Goal: Task Accomplishment & Management: Use online tool/utility

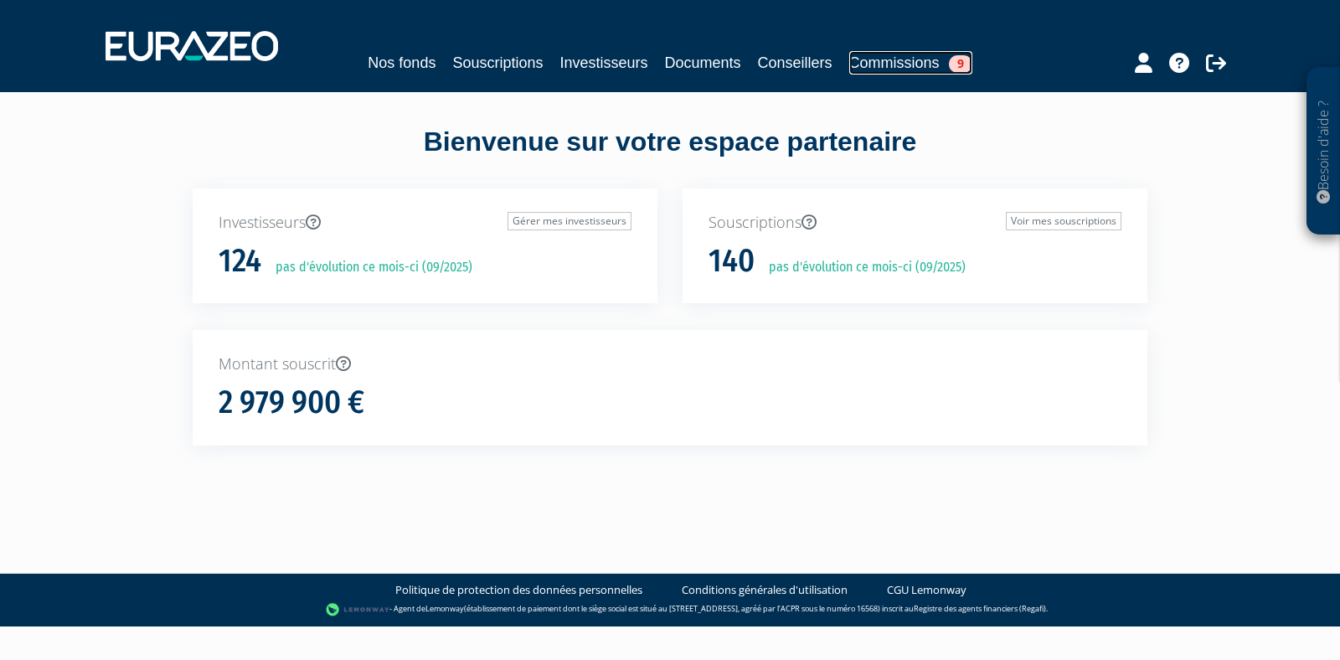
click at [888, 64] on link "Commissions 9" at bounding box center [910, 62] width 123 height 23
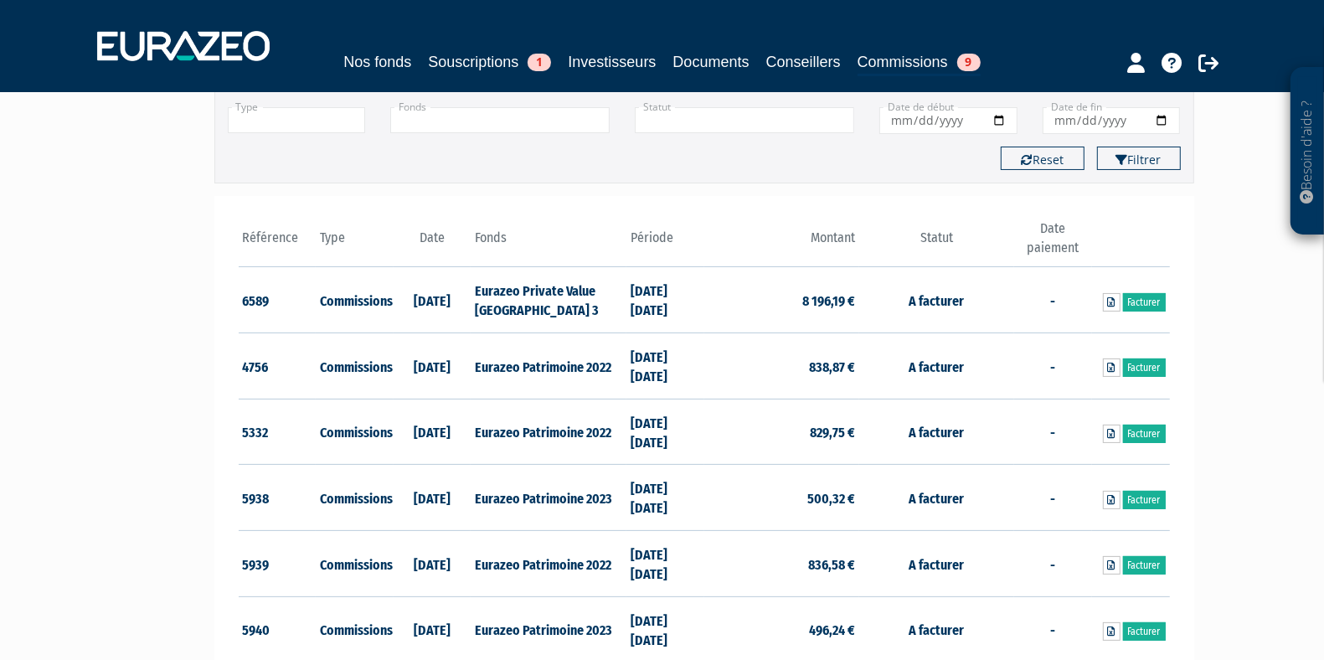
scroll to position [182, 0]
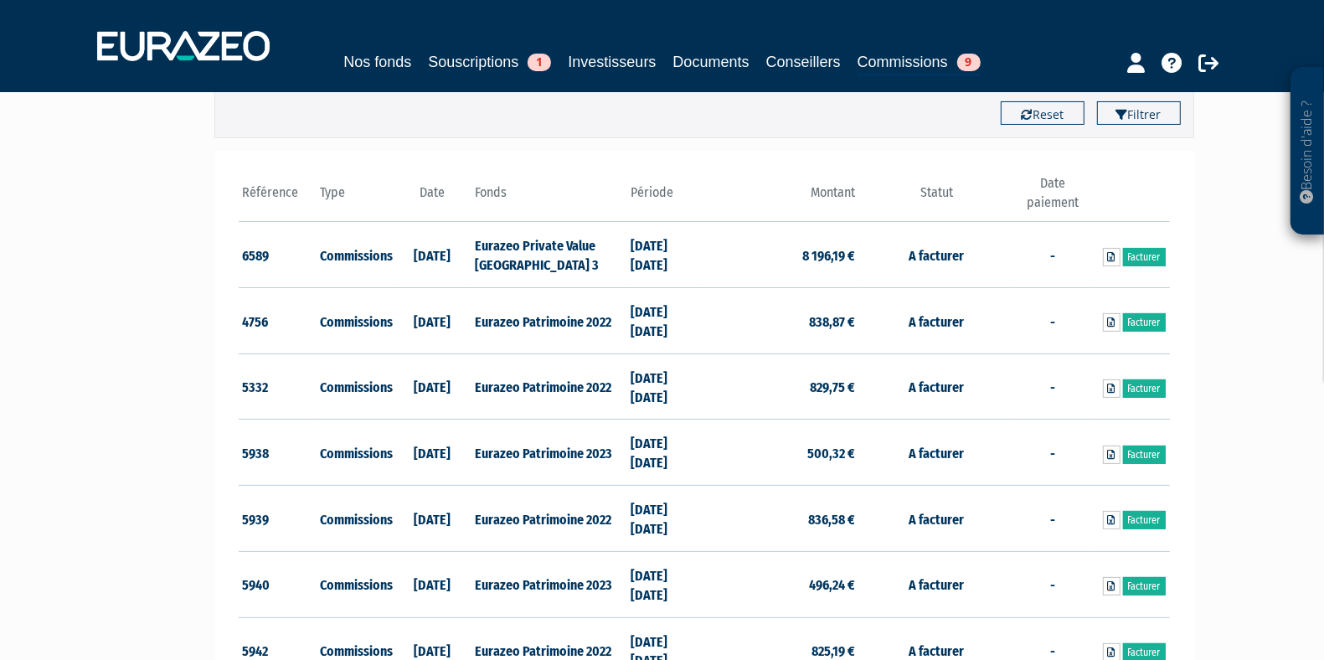
drag, startPoint x: 839, startPoint y: 250, endPoint x: 827, endPoint y: 251, distance: 12.7
click at [827, 251] on td "8 196,19 €" at bounding box center [781, 255] width 155 height 66
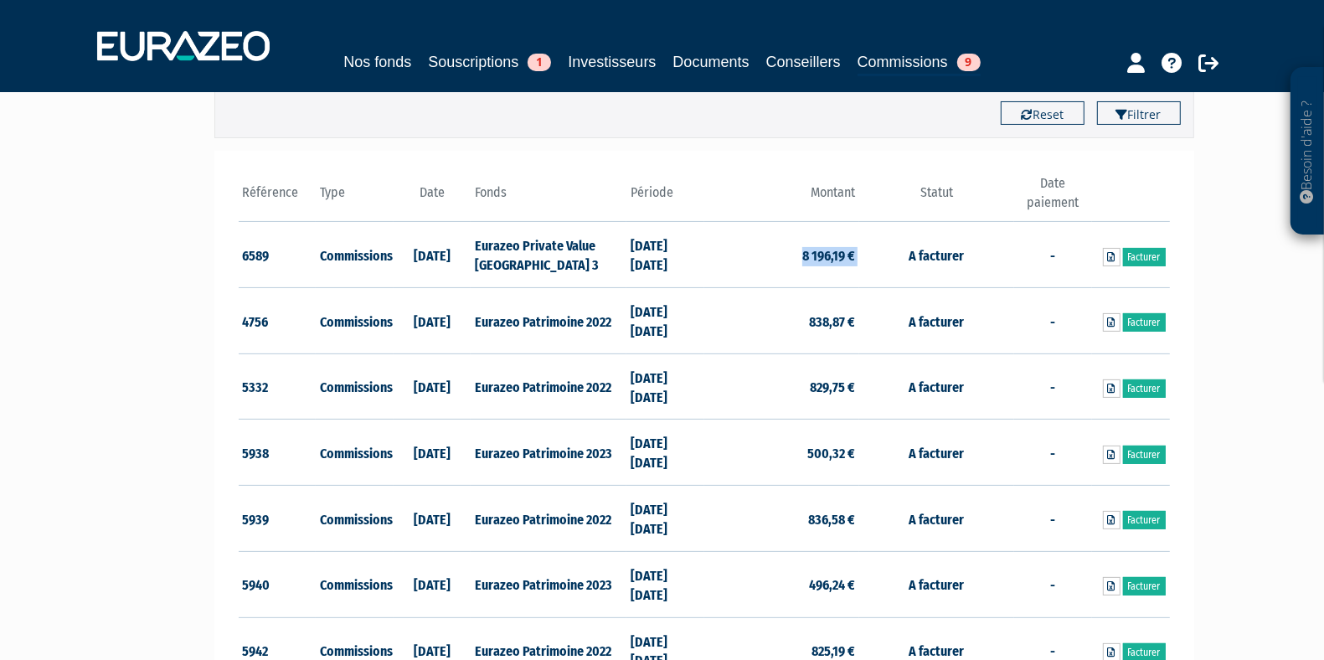
click at [789, 261] on td "8 196,19 €" at bounding box center [781, 255] width 155 height 66
click at [838, 255] on td "8 196,19 €" at bounding box center [781, 255] width 155 height 66
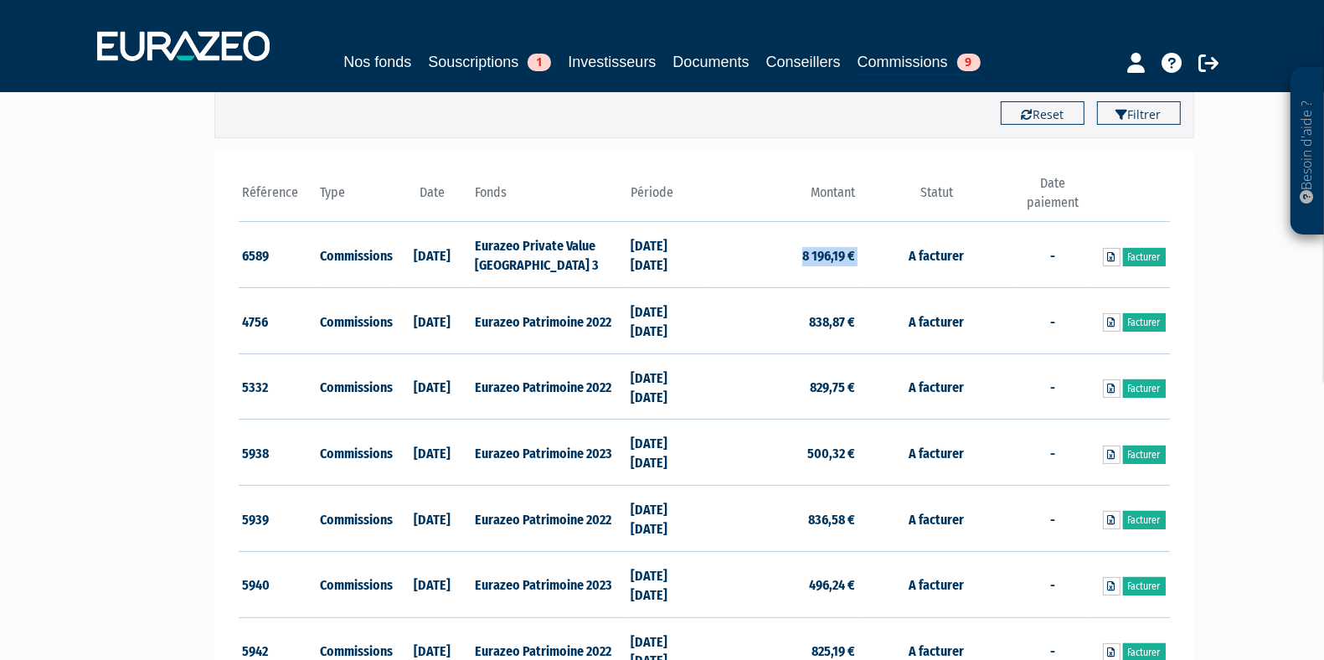
click at [838, 255] on td "8 196,19 €" at bounding box center [781, 255] width 155 height 66
click at [781, 260] on td "8 196,19 €" at bounding box center [781, 255] width 155 height 66
drag, startPoint x: 781, startPoint y: 260, endPoint x: 839, endPoint y: 255, distance: 57.9
click at [839, 255] on td "8 196,19 €" at bounding box center [781, 255] width 155 height 66
drag, startPoint x: 504, startPoint y: 243, endPoint x: 527, endPoint y: 270, distance: 35.1
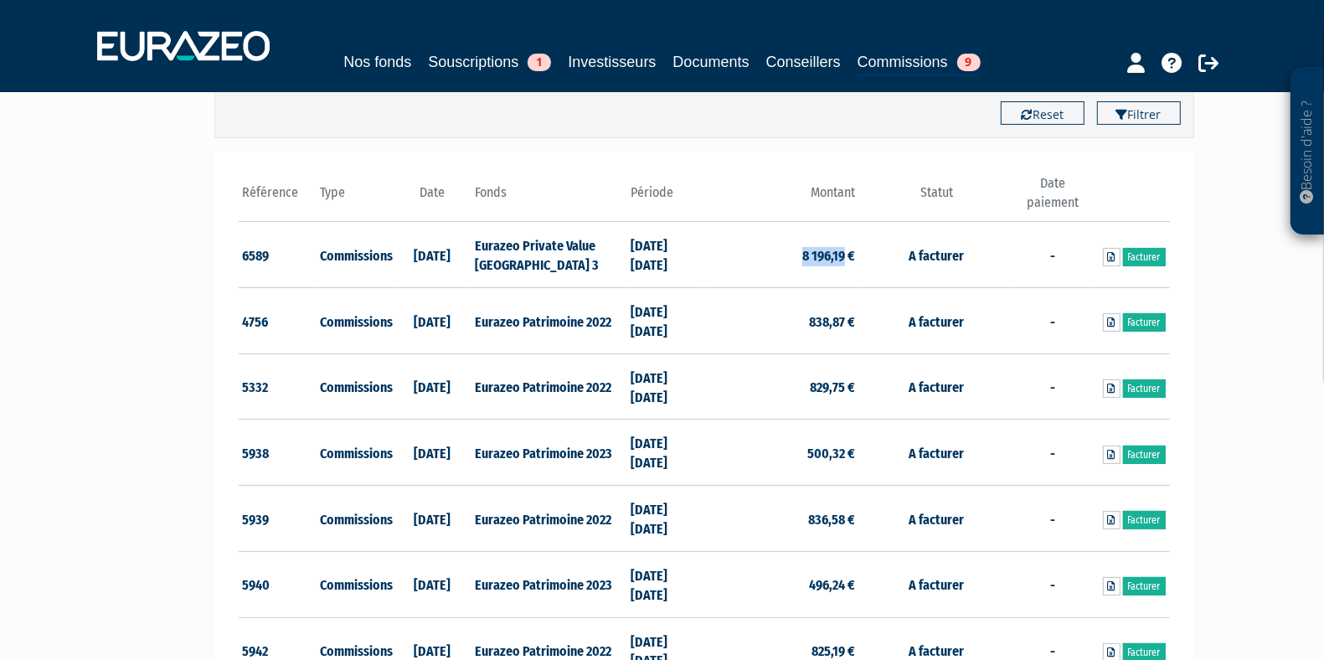
click at [527, 270] on td "Eurazeo Private Value [GEOGRAPHIC_DATA] 3" at bounding box center [548, 255] width 155 height 66
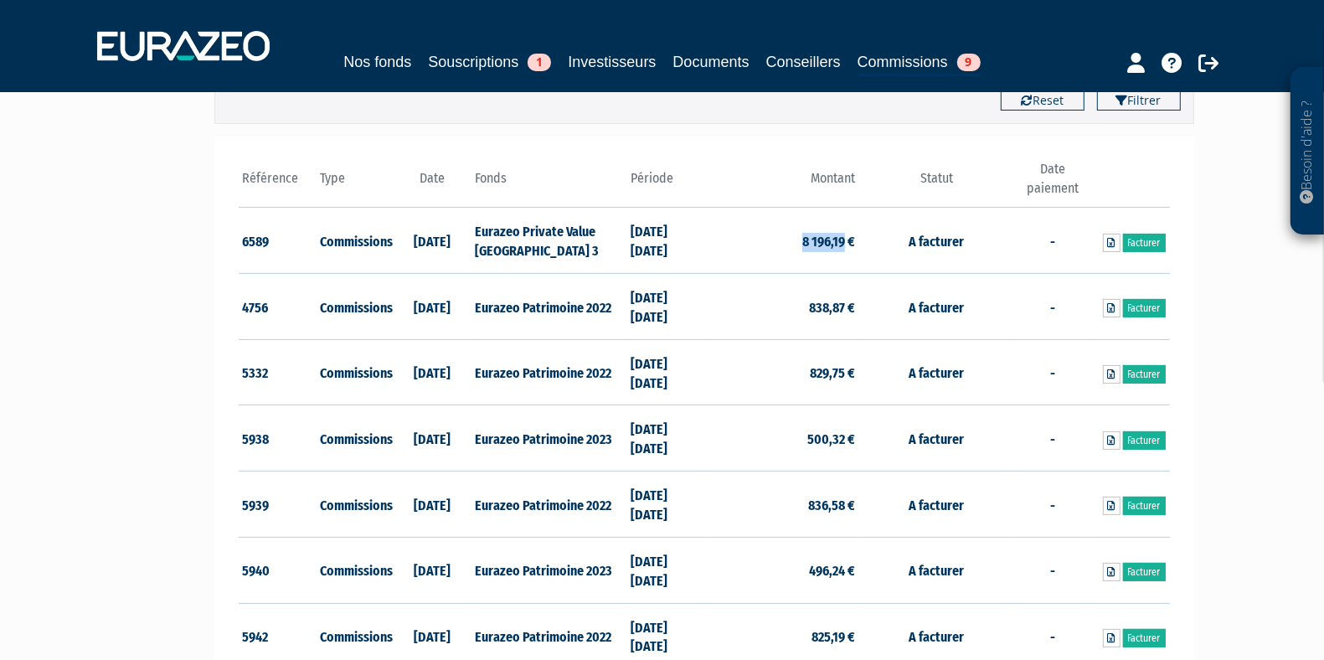
scroll to position [198, 0]
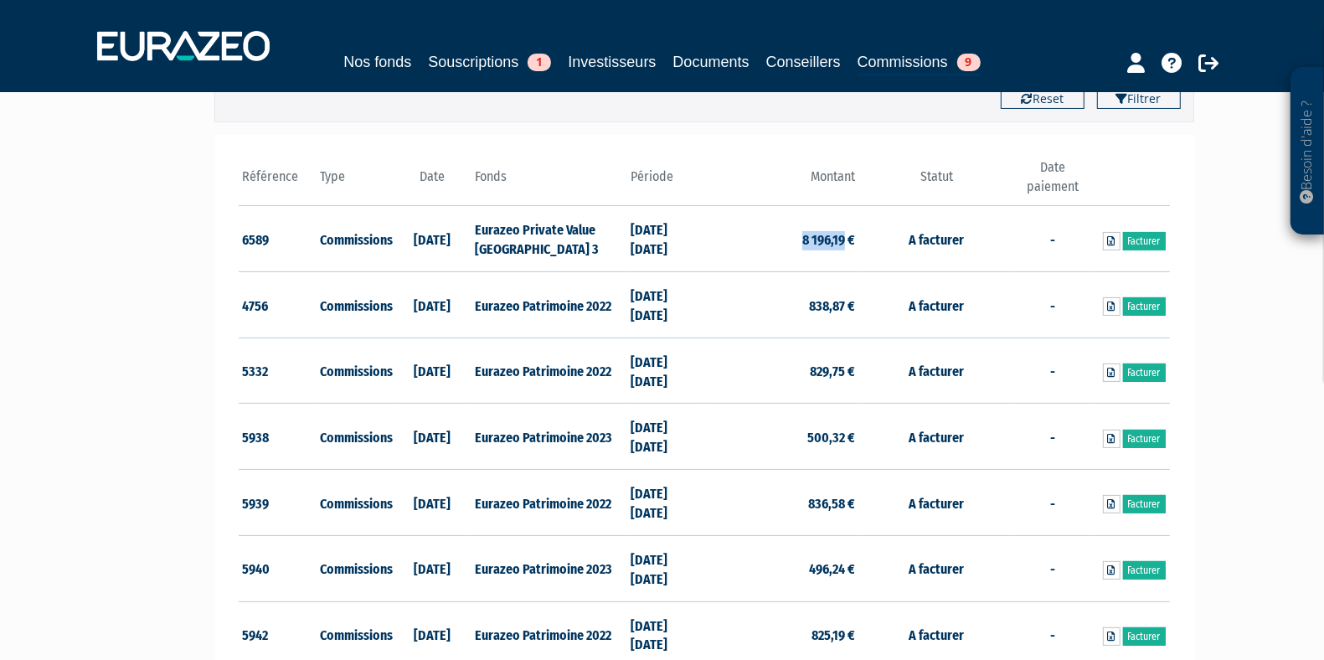
drag, startPoint x: 707, startPoint y: 251, endPoint x: 453, endPoint y: 227, distance: 254.9
click at [453, 227] on tr "6589 Commissions [DATE] Eurazeo Private Value [GEOGRAPHIC_DATA] 3 [DATE] [DATE]…" at bounding box center [704, 239] width 931 height 66
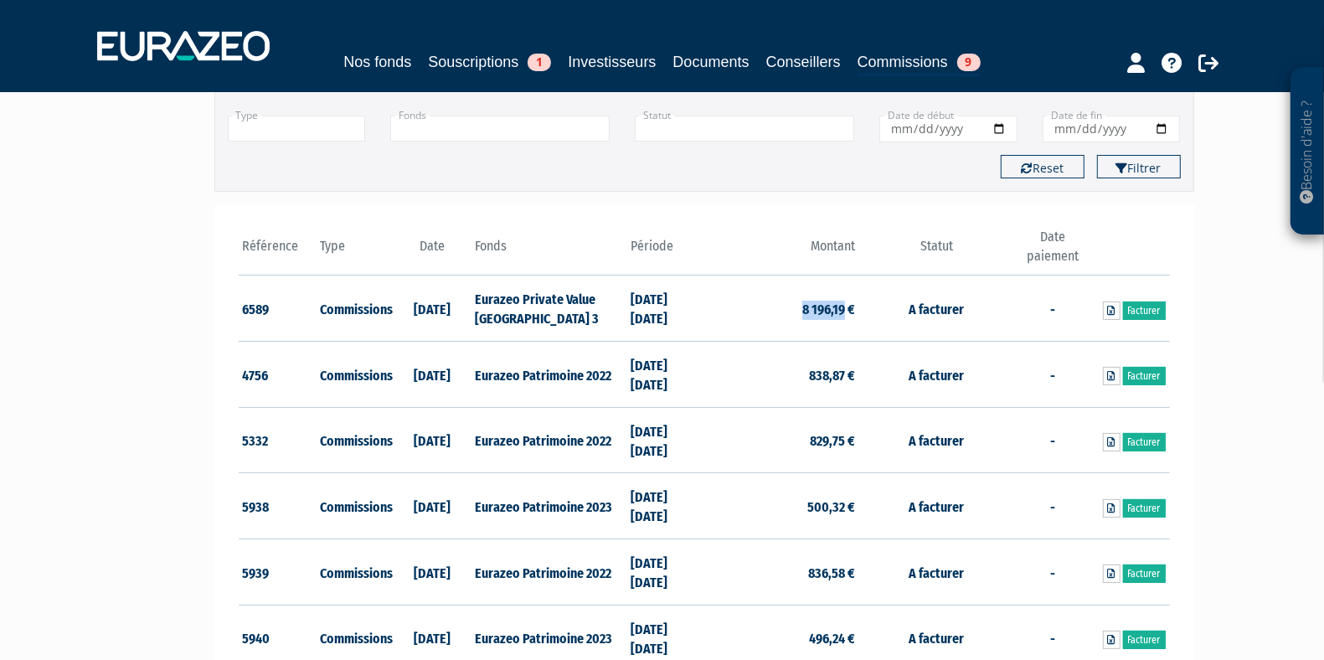
scroll to position [130, 0]
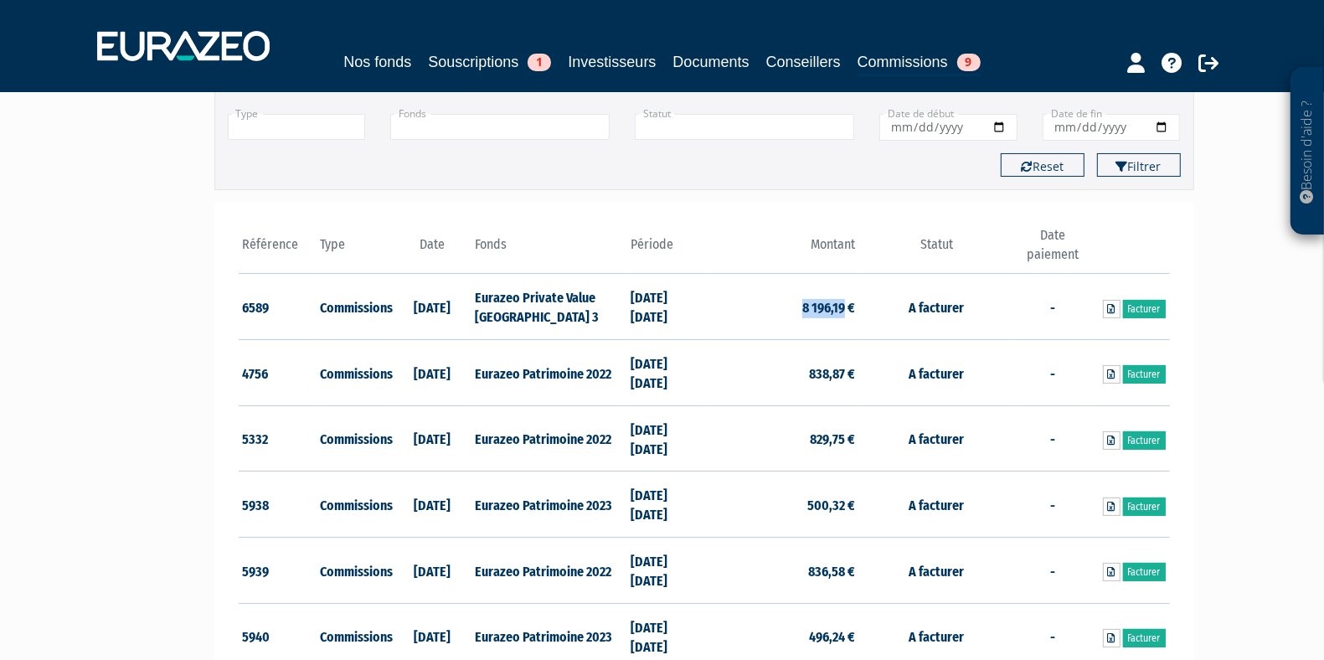
click at [529, 316] on td "Eurazeo Private Value [GEOGRAPHIC_DATA] 3" at bounding box center [548, 307] width 155 height 66
drag, startPoint x: 529, startPoint y: 316, endPoint x: 473, endPoint y: 296, distance: 59.6
click at [473, 296] on td "Eurazeo Private Value [GEOGRAPHIC_DATA] 3" at bounding box center [548, 307] width 155 height 66
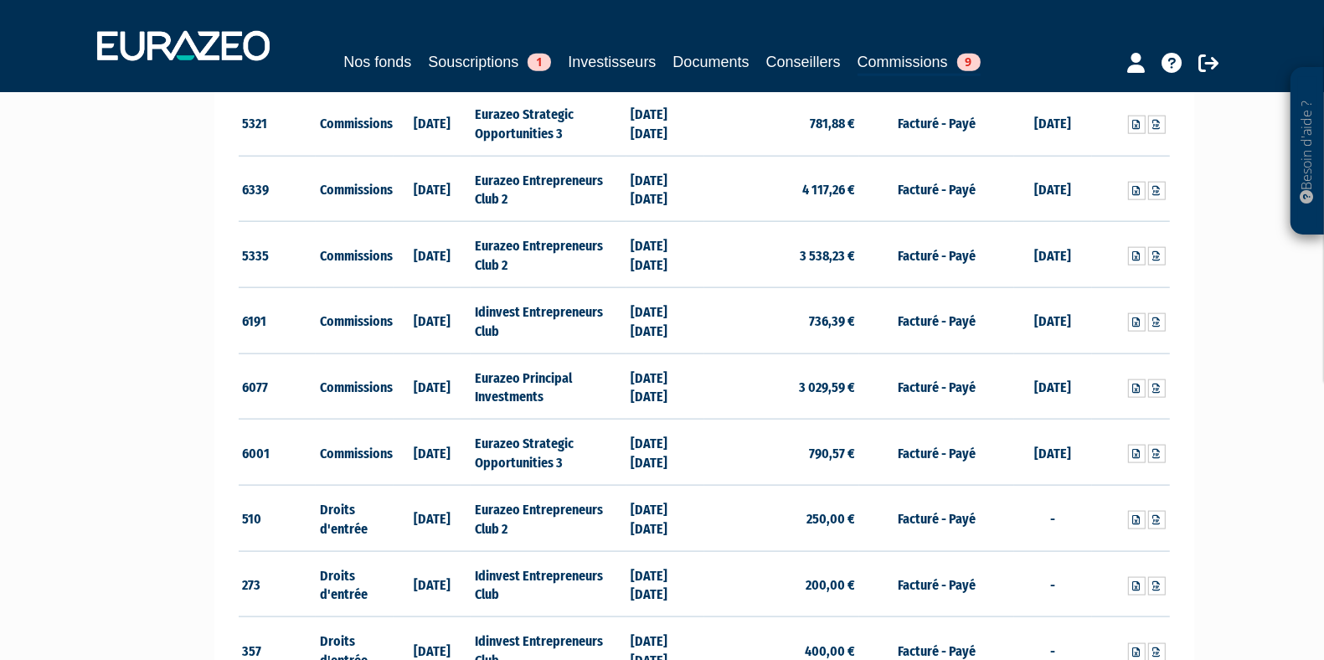
scroll to position [1697, 0]
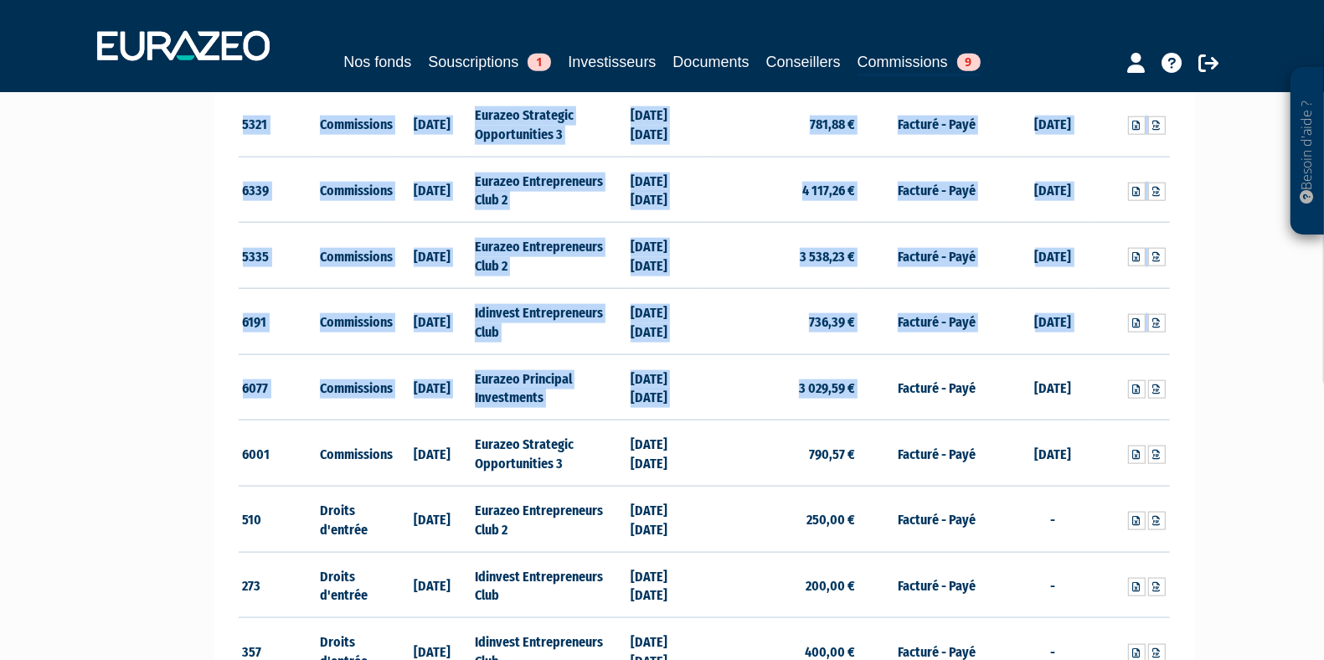
drag, startPoint x: 859, startPoint y: 393, endPoint x: 226, endPoint y: 358, distance: 634.0
click at [226, 358] on div "Référence Type Date 6589 Commissions [DATE] 8 196,19 €" at bounding box center [704, 462] width 980 height 3653
click at [98, 447] on div "Besoin d'aide ? × J'ai besoin d'aide Si vous avez une question à propos du fonc…" at bounding box center [662, 308] width 1324 height 4010
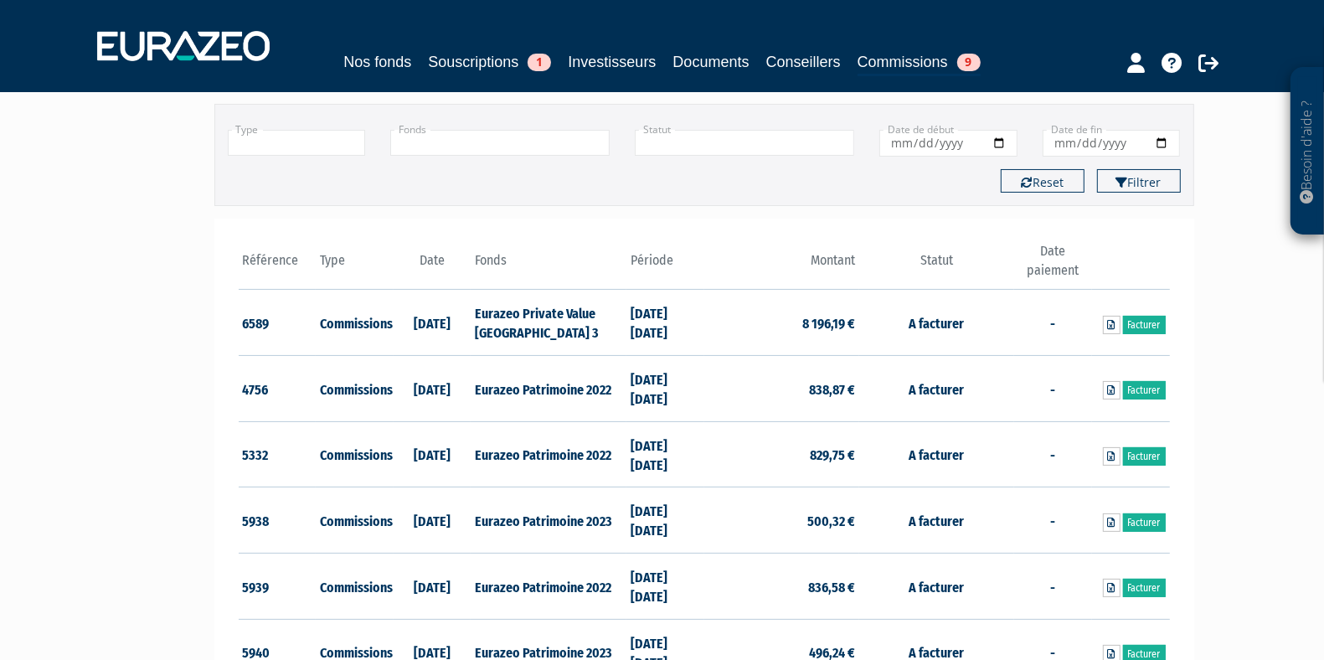
scroll to position [113, 0]
click at [1136, 323] on link "Facturer" at bounding box center [1144, 326] width 43 height 18
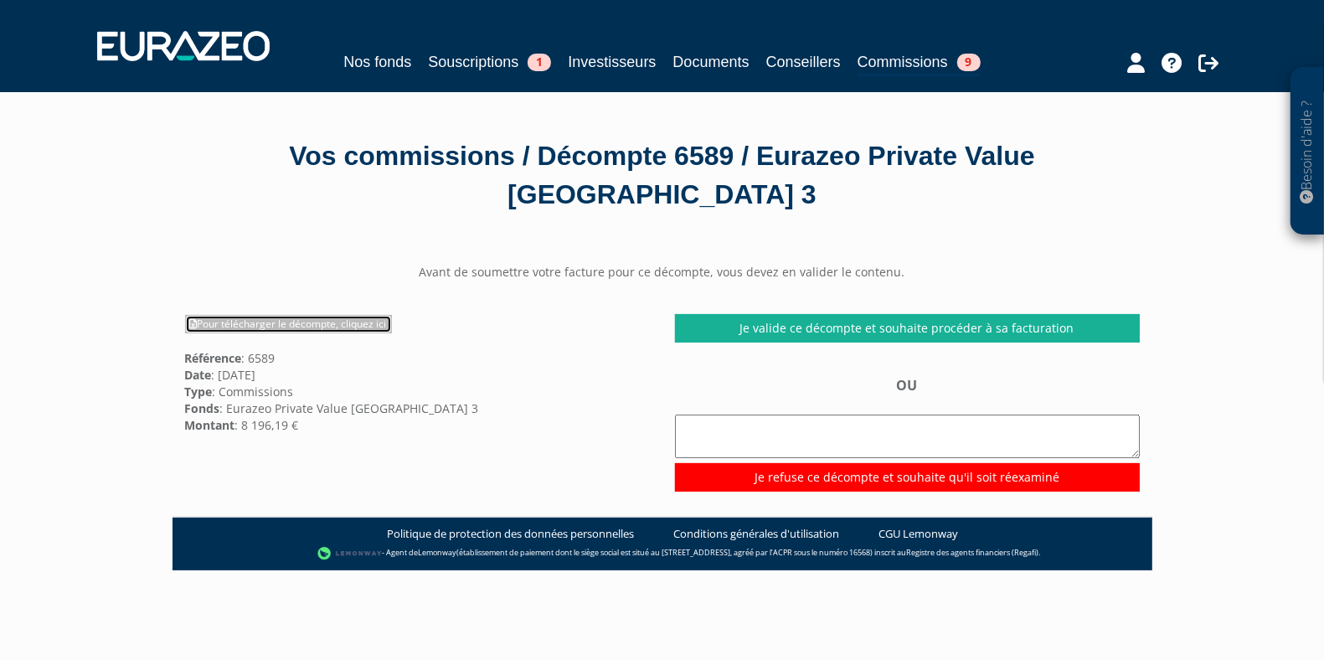
click at [287, 327] on link "Pour télécharger le décompte, cliquez ici" at bounding box center [288, 324] width 207 height 18
